Goal: Find specific page/section: Find specific page/section

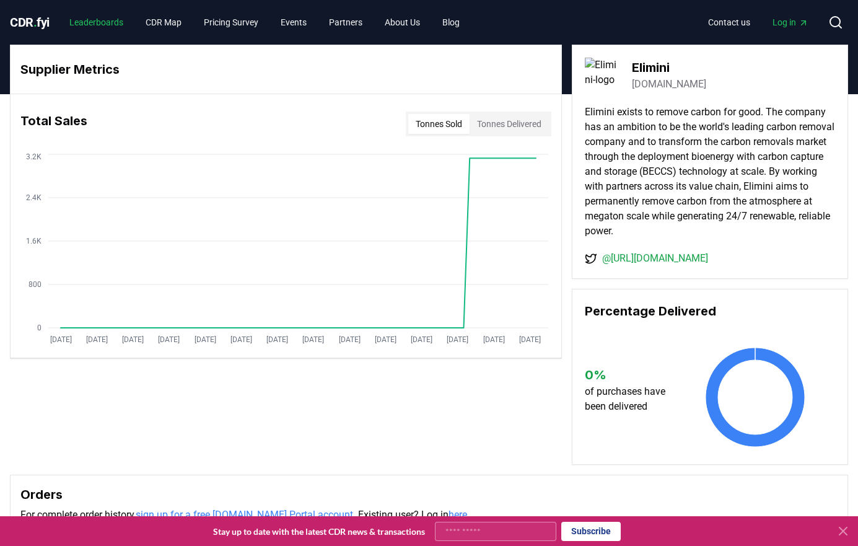
click at [95, 20] on link "Leaderboards" at bounding box center [97, 22] width 74 height 22
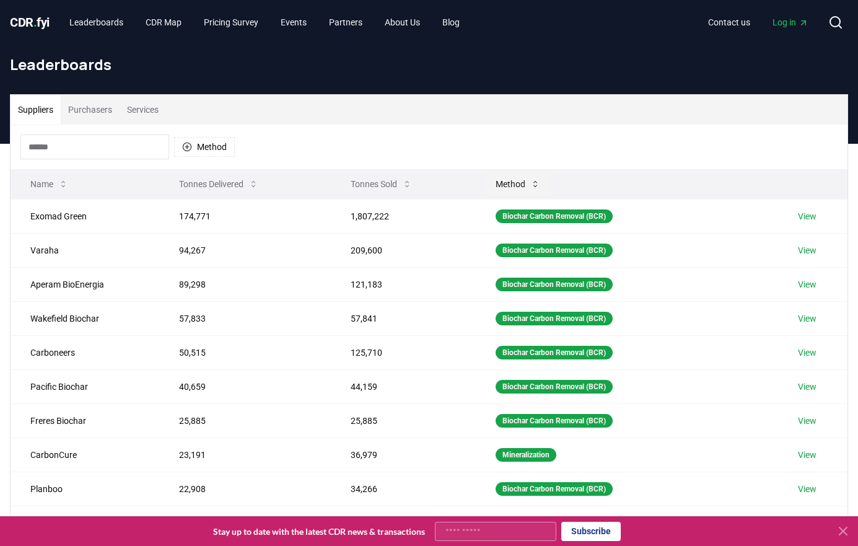
click at [509, 183] on button "Method" at bounding box center [518, 184] width 64 height 25
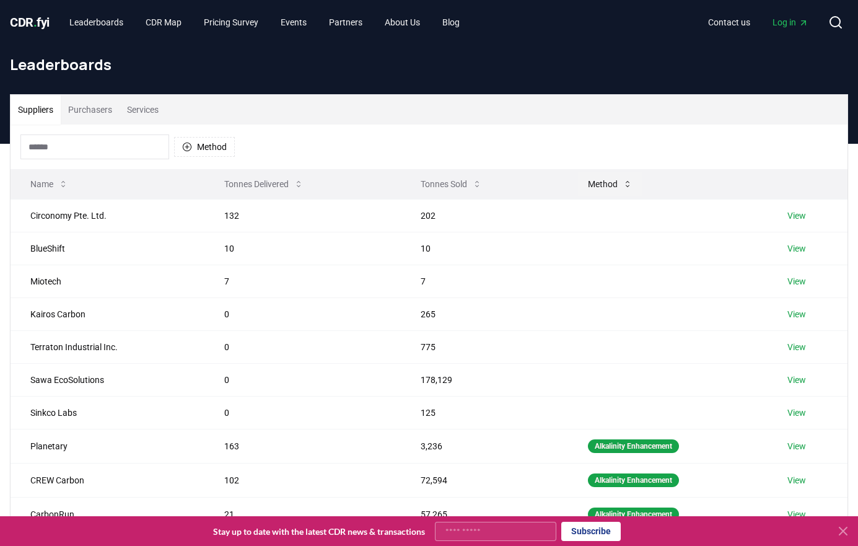
click at [593, 183] on button "Method" at bounding box center [610, 184] width 64 height 25
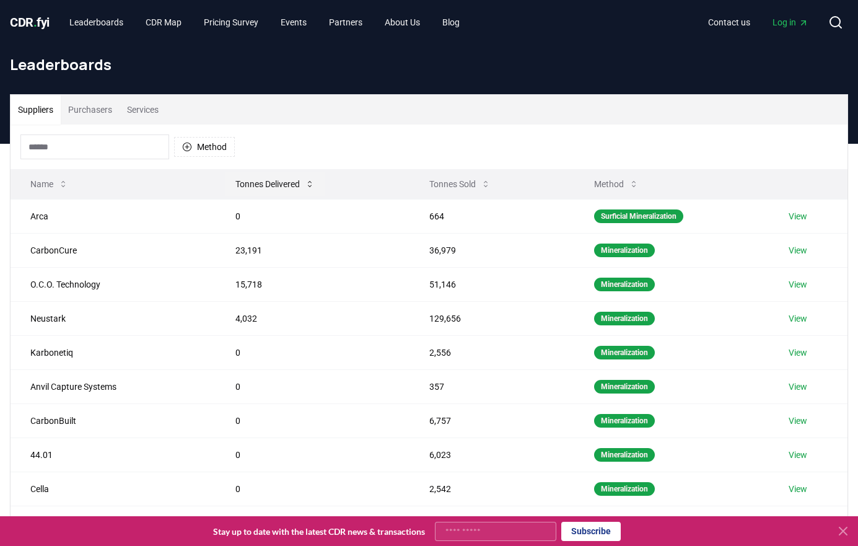
click at [255, 187] on button "Tonnes Delivered" at bounding box center [275, 184] width 99 height 25
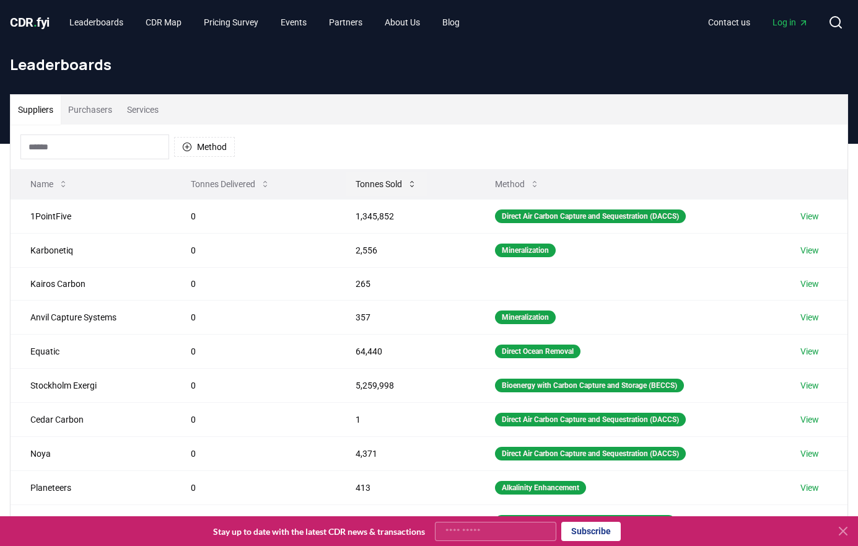
click at [373, 182] on button "Tonnes Sold" at bounding box center [386, 184] width 81 height 25
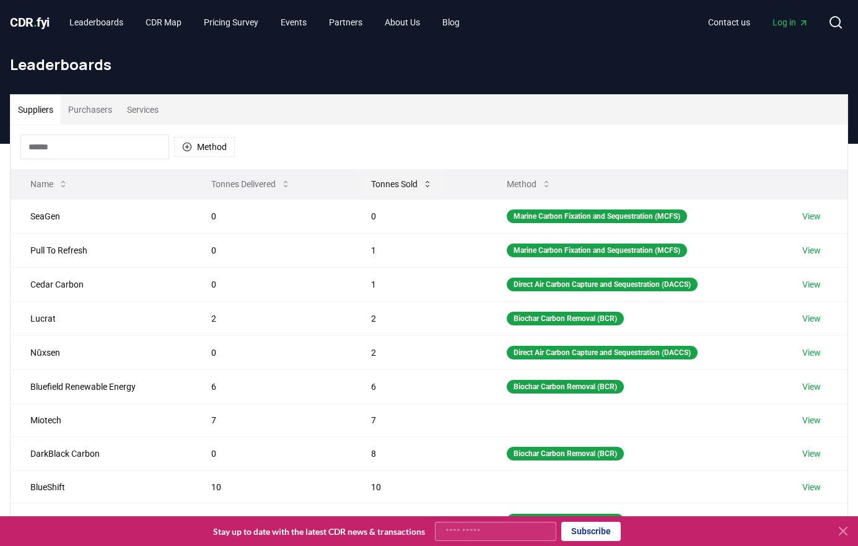
click at [373, 182] on button "Tonnes Sold" at bounding box center [401, 184] width 81 height 25
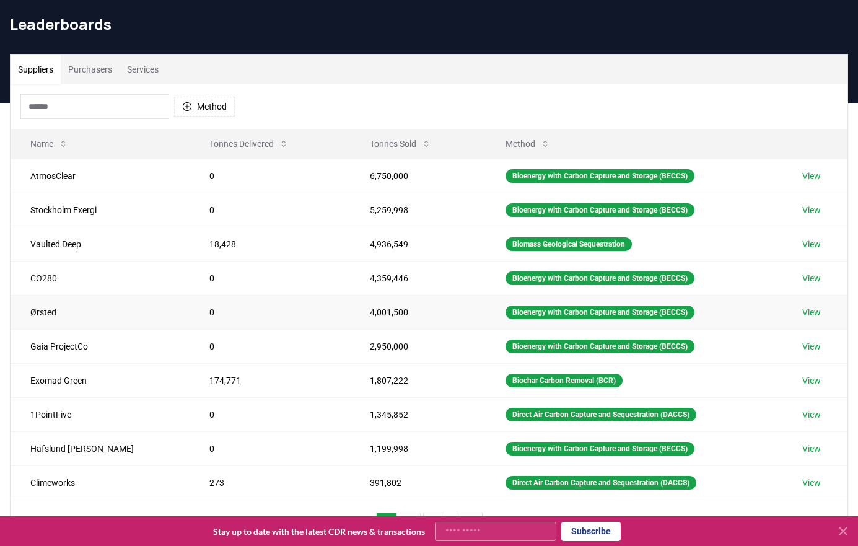
scroll to position [62, 0]
